Goal: Task Accomplishment & Management: Manage account settings

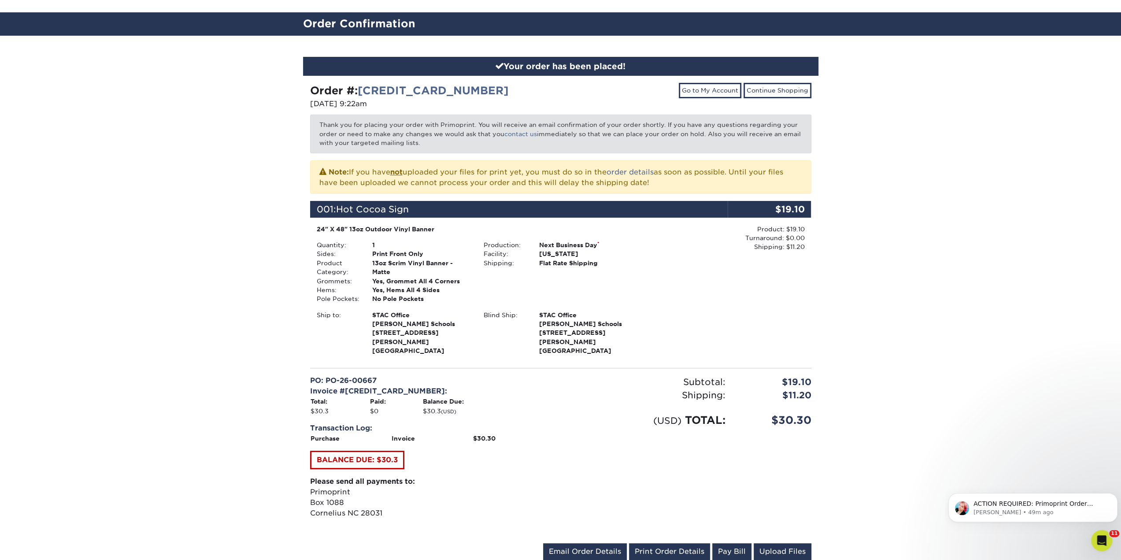
scroll to position [88, 0]
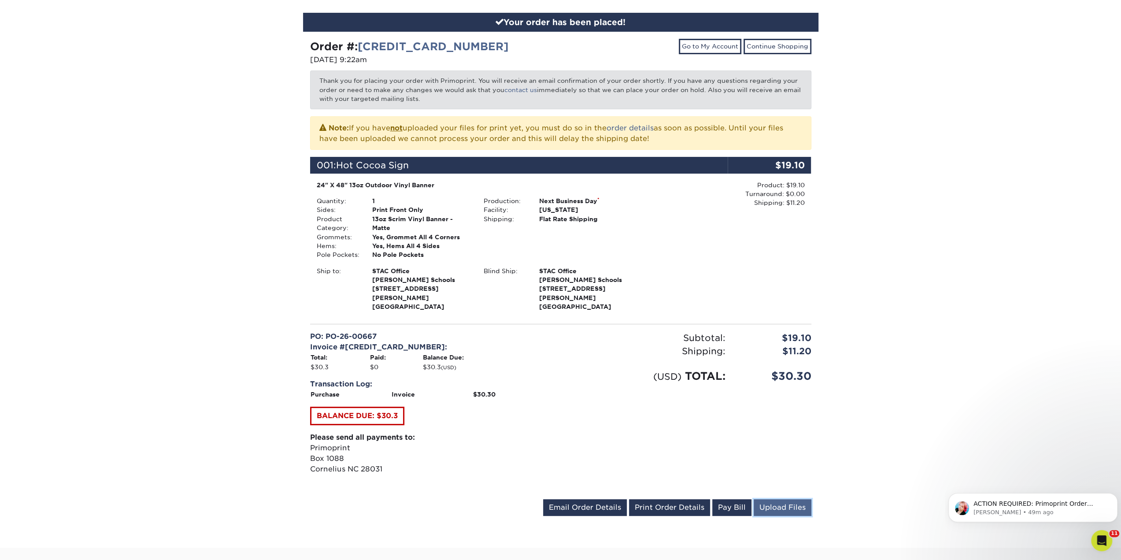
click at [799, 502] on link "Upload Files" at bounding box center [783, 507] width 58 height 17
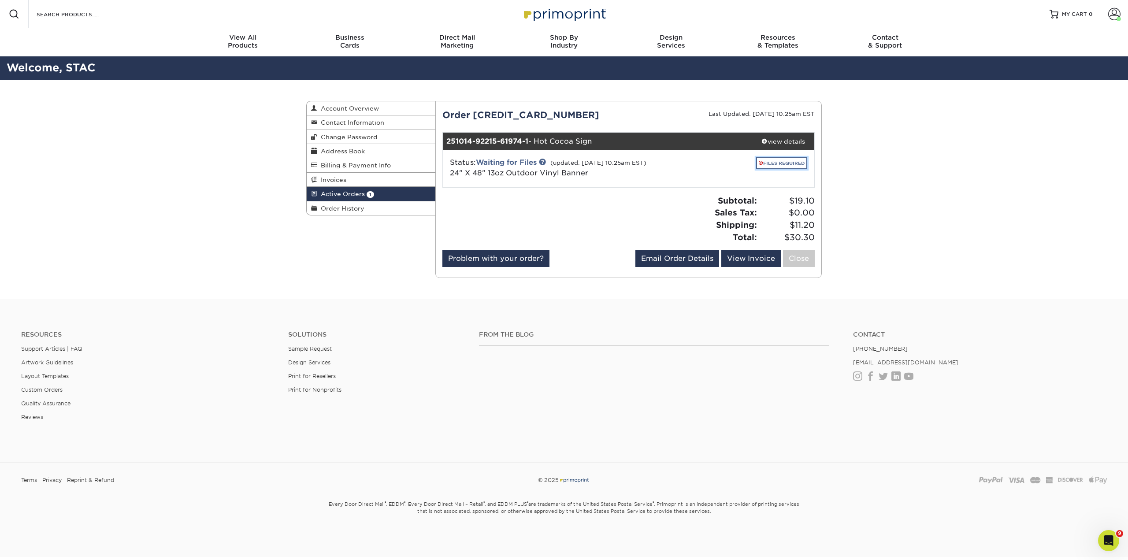
click at [766, 162] on link "FILES REQUIRED" at bounding box center [781, 163] width 51 height 12
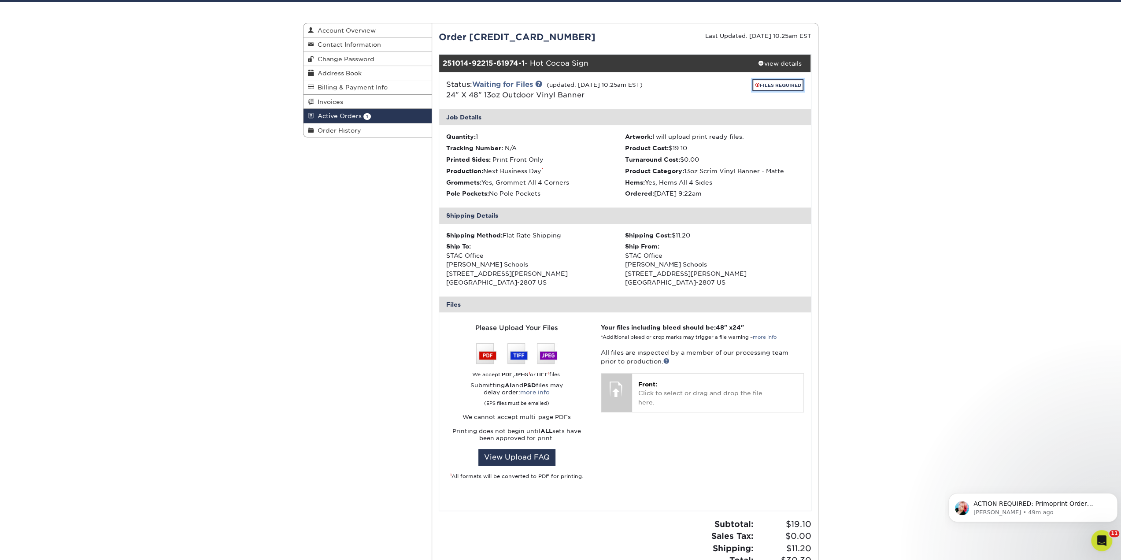
scroll to position [132, 0]
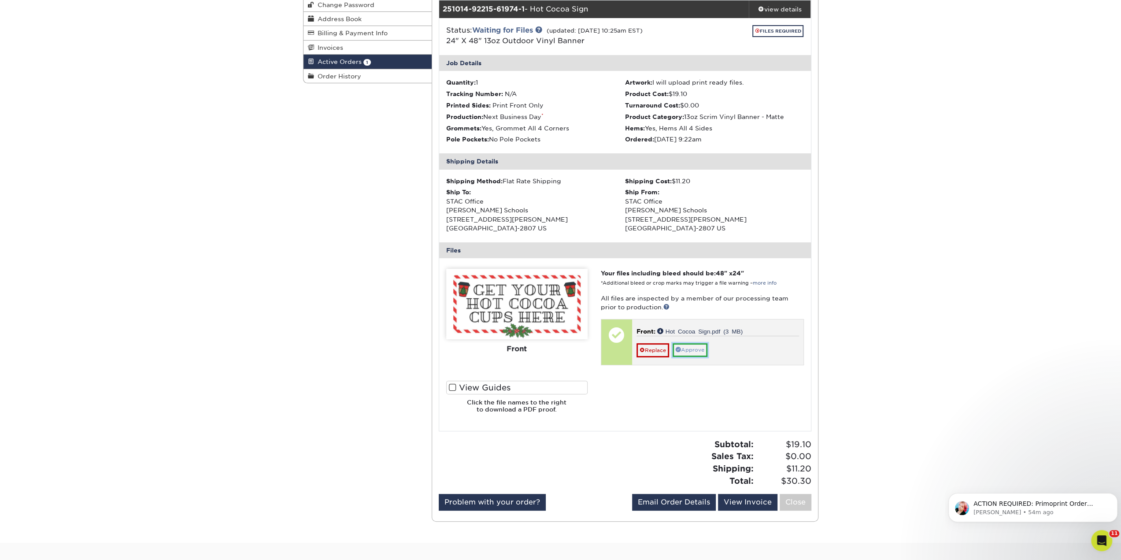
click at [705, 352] on link "Approve" at bounding box center [690, 350] width 35 height 14
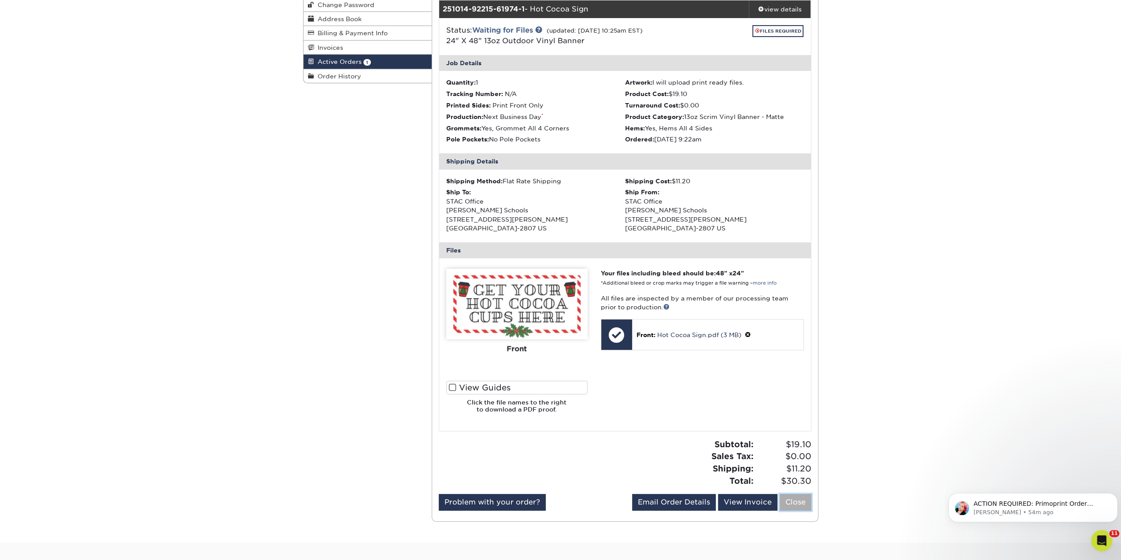
click at [789, 502] on link "Close" at bounding box center [796, 502] width 32 height 17
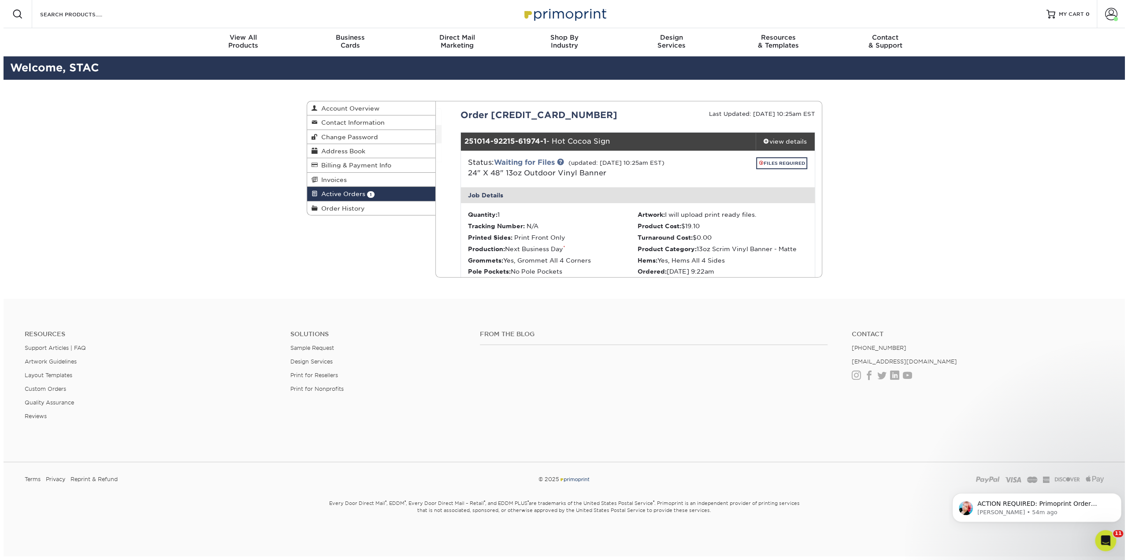
scroll to position [0, 0]
